Goal: Navigation & Orientation: Find specific page/section

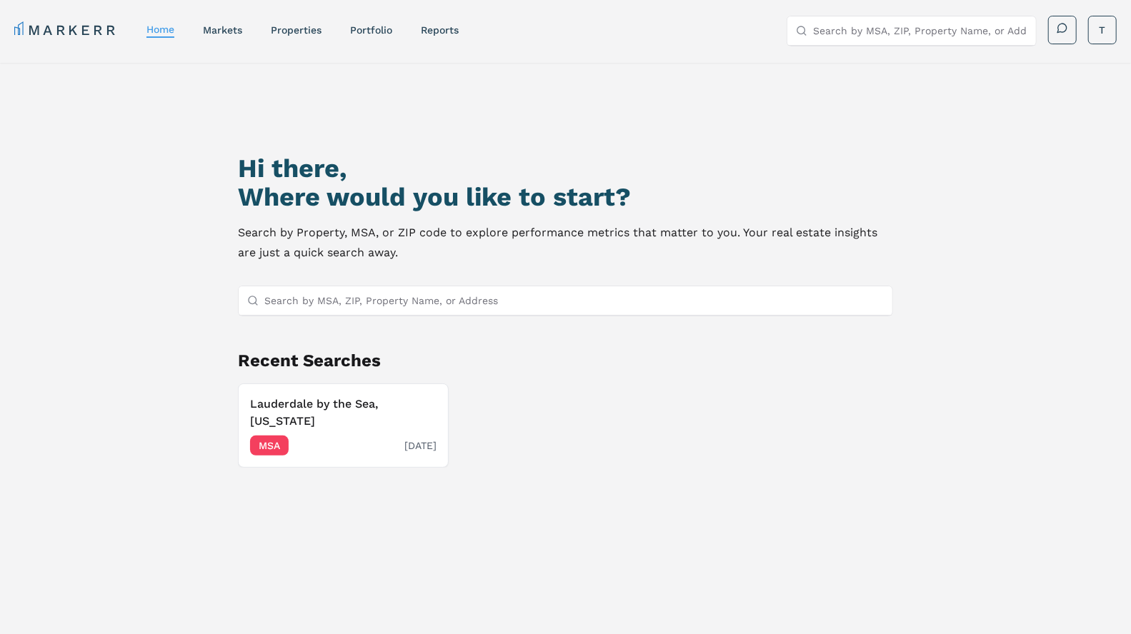
click at [350, 414] on div "Lauderdale by the Sea, [US_STATE] MSA [DATE]" at bounding box center [343, 426] width 186 height 60
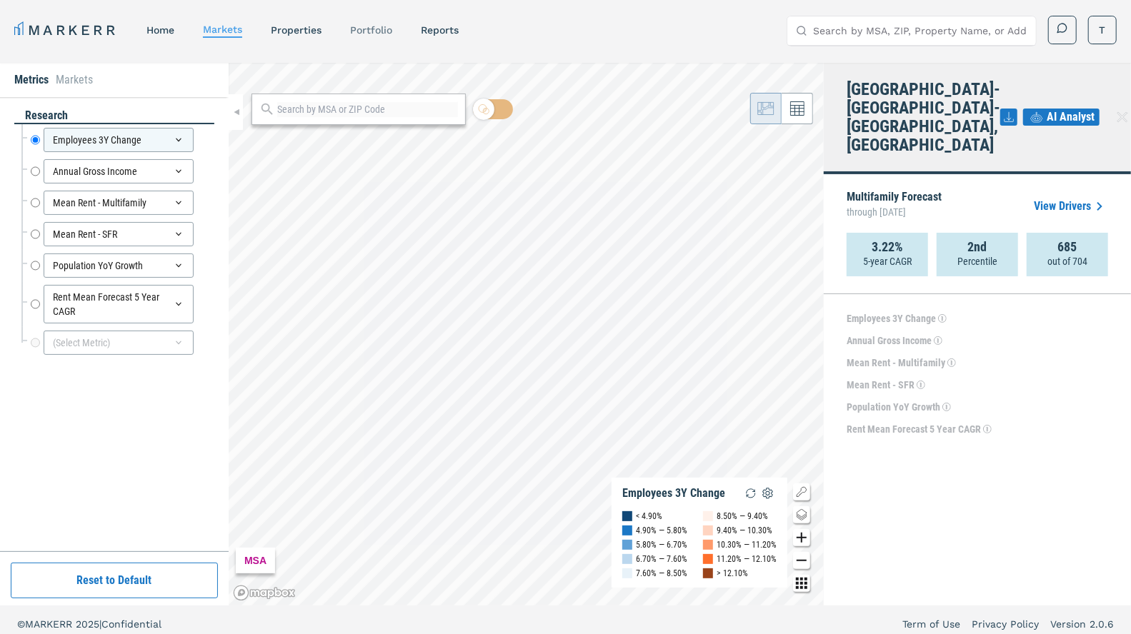
click at [372, 36] on div "Portfolio" at bounding box center [371, 30] width 42 height 14
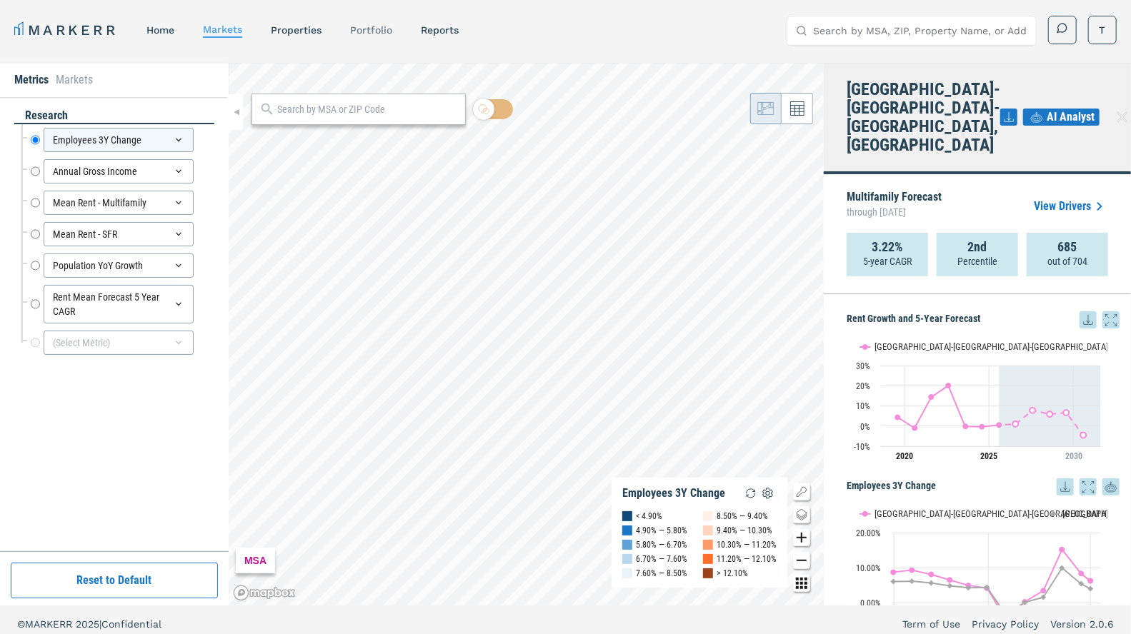
click at [378, 24] on link "Portfolio" at bounding box center [371, 29] width 42 height 11
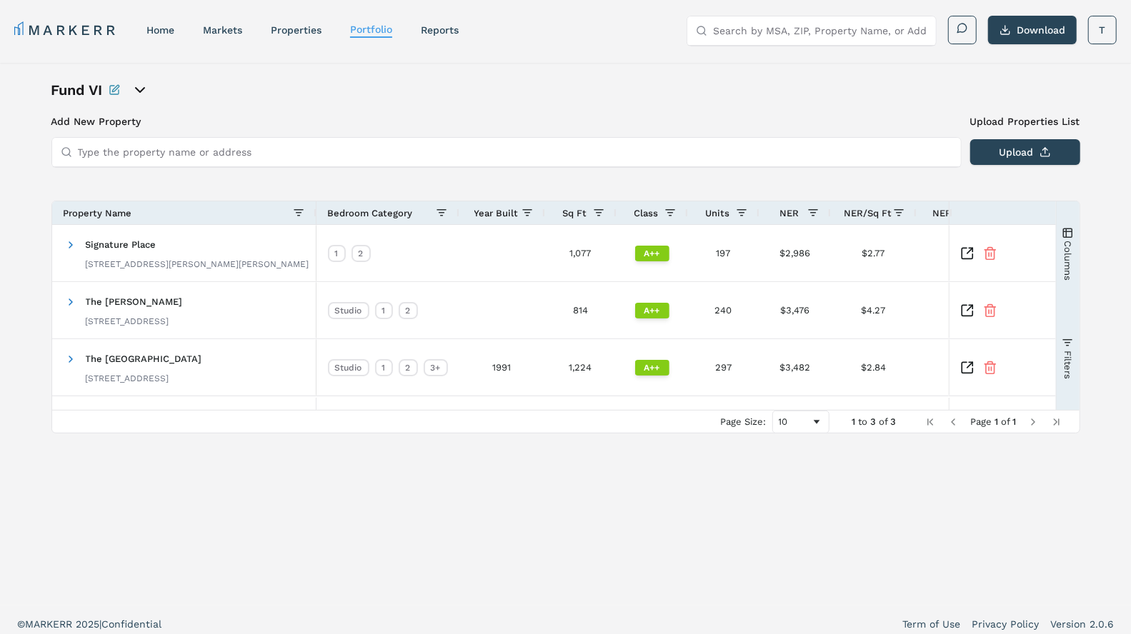
click at [141, 81] on icon "open portfolio options" at bounding box center [139, 89] width 17 height 17
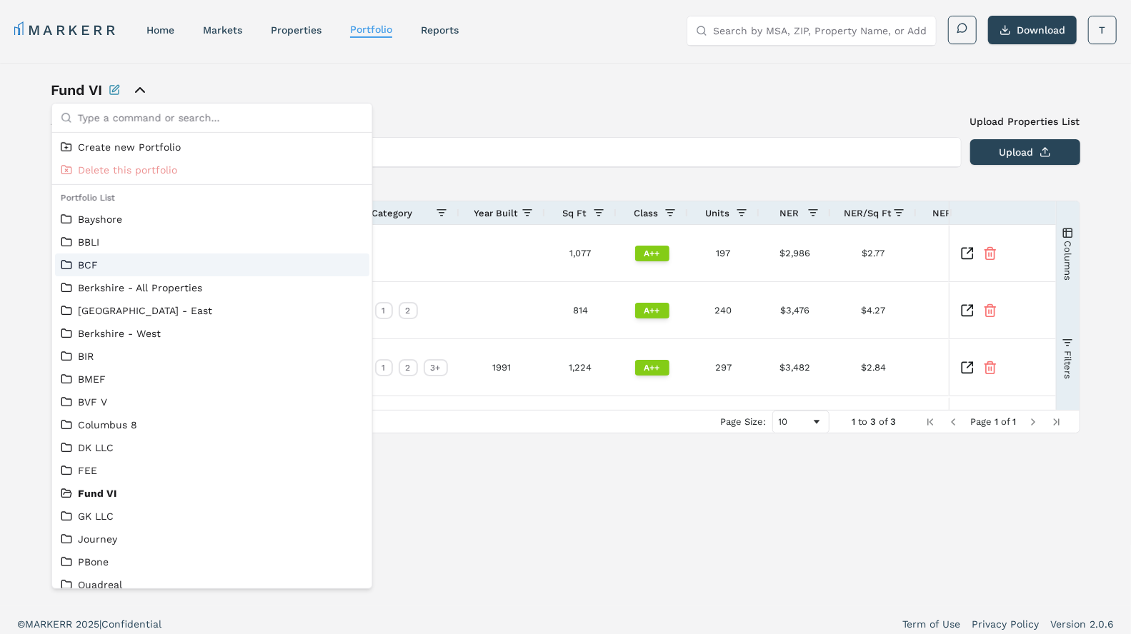
click at [90, 266] on link "BCF" at bounding box center [212, 265] width 303 height 14
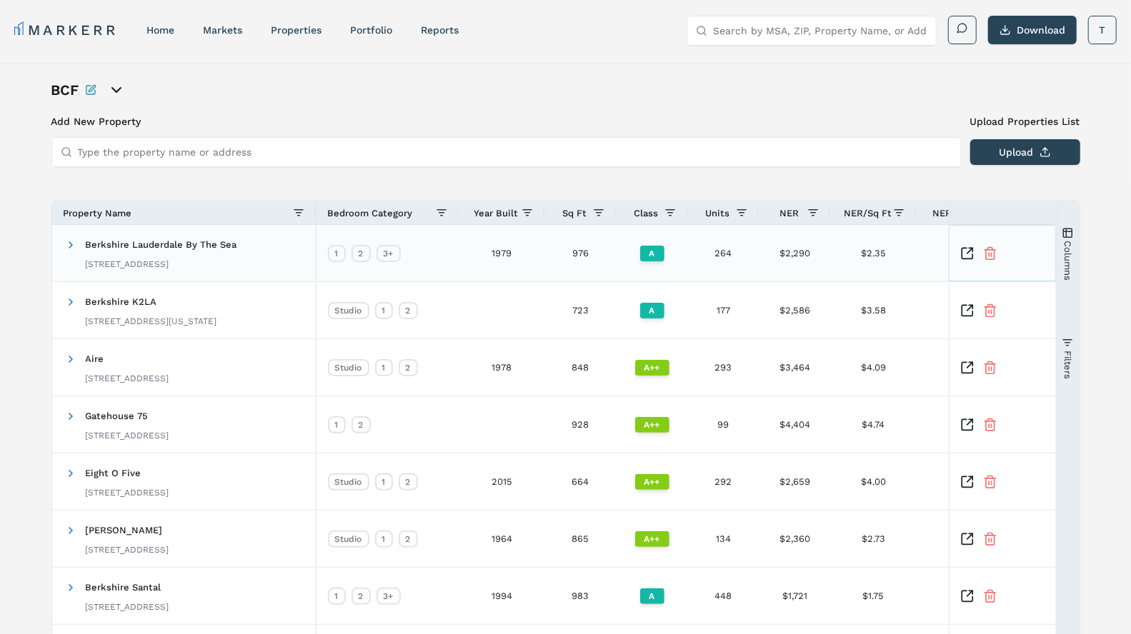
click at [972, 247] on icon "Inspect Comparable" at bounding box center [967, 254] width 14 height 14
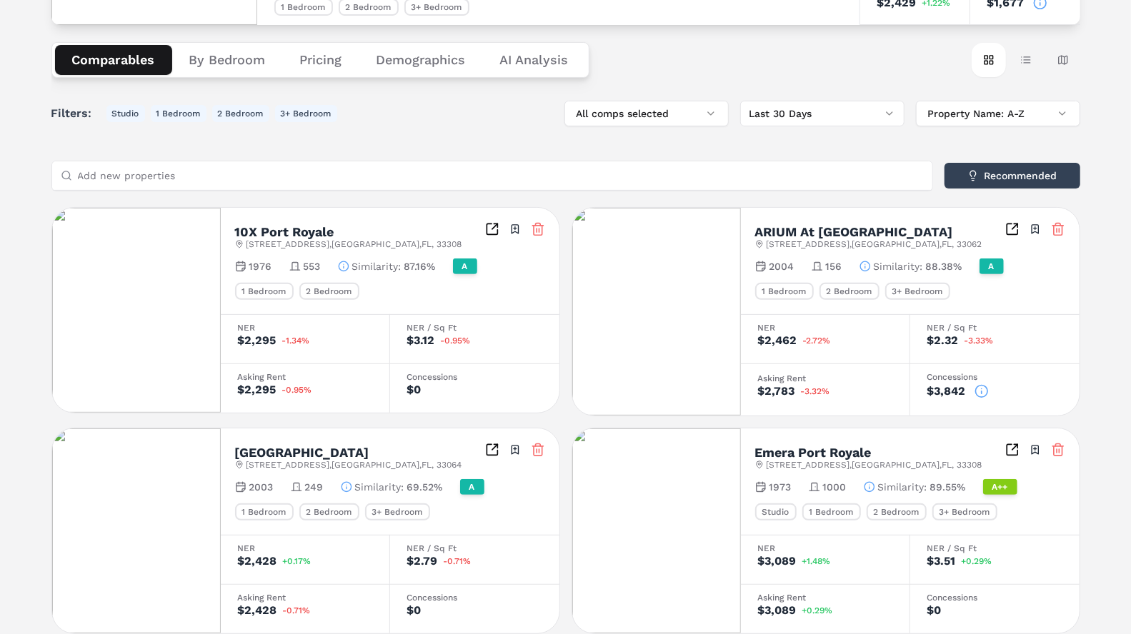
scroll to position [176, 0]
click at [840, 229] on h2 "ARIUM At [GEOGRAPHIC_DATA]" at bounding box center [854, 231] width 198 height 13
click at [1010, 228] on icon "Inspect Comparables" at bounding box center [1012, 228] width 14 height 14
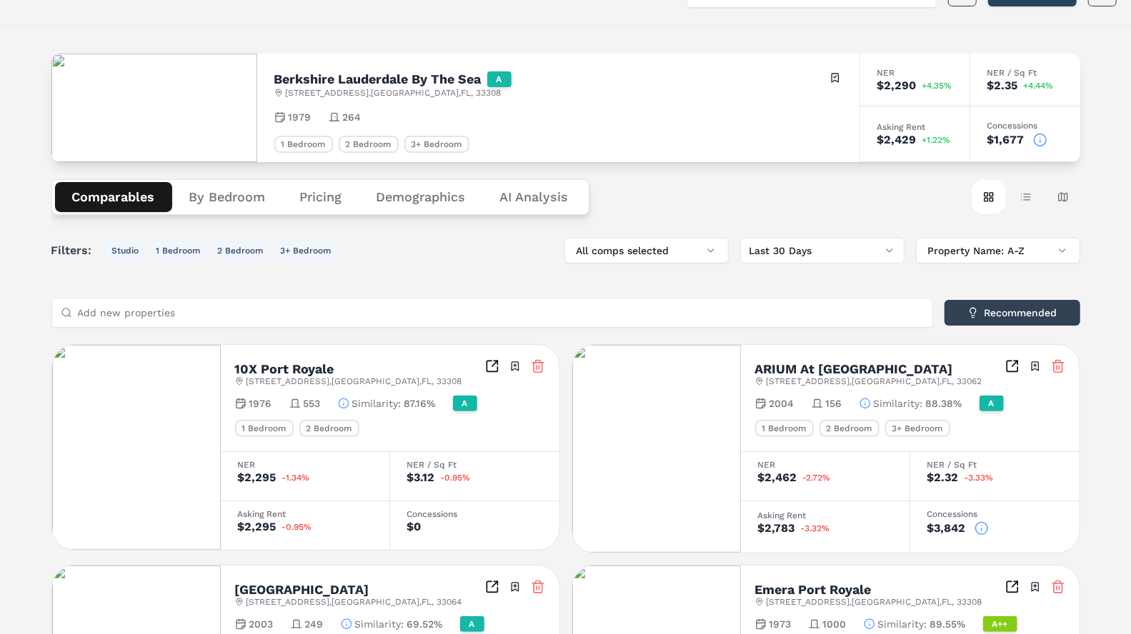
scroll to position [68, 0]
